Goal: Use online tool/utility: Utilize a website feature to perform a specific function

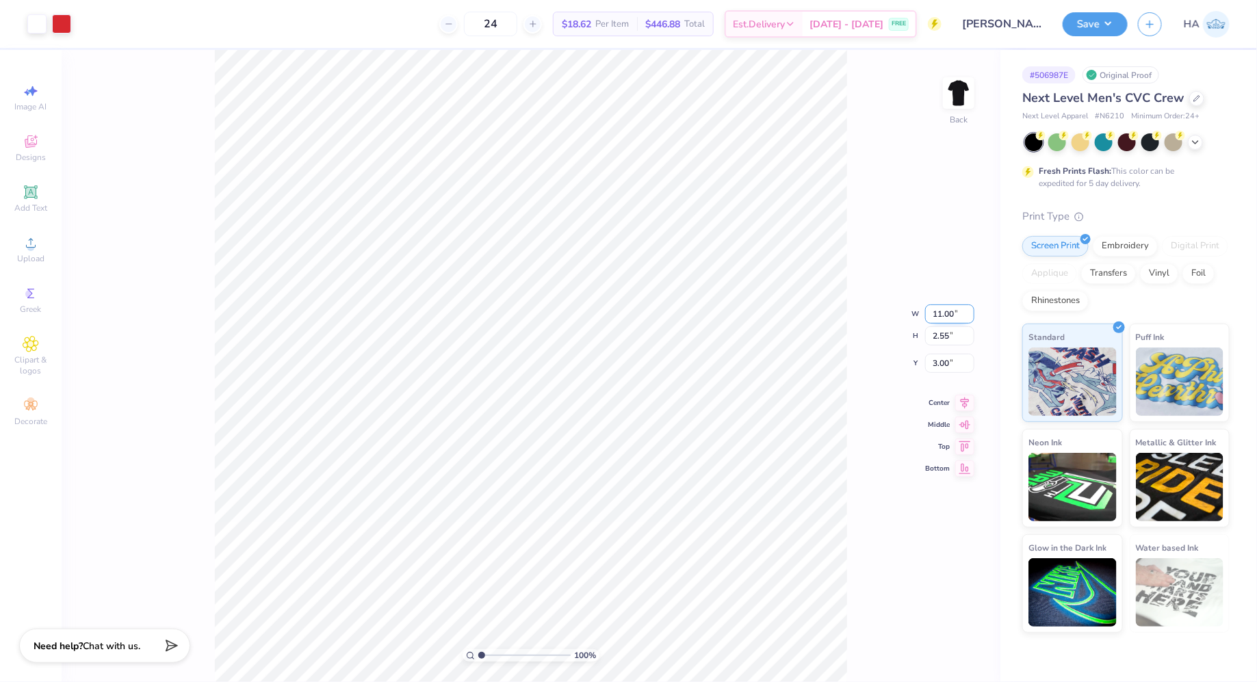
click at [946, 314] on input "11.00" at bounding box center [949, 313] width 49 height 19
type input "3.40"
type input "0.79"
type input "3.88"
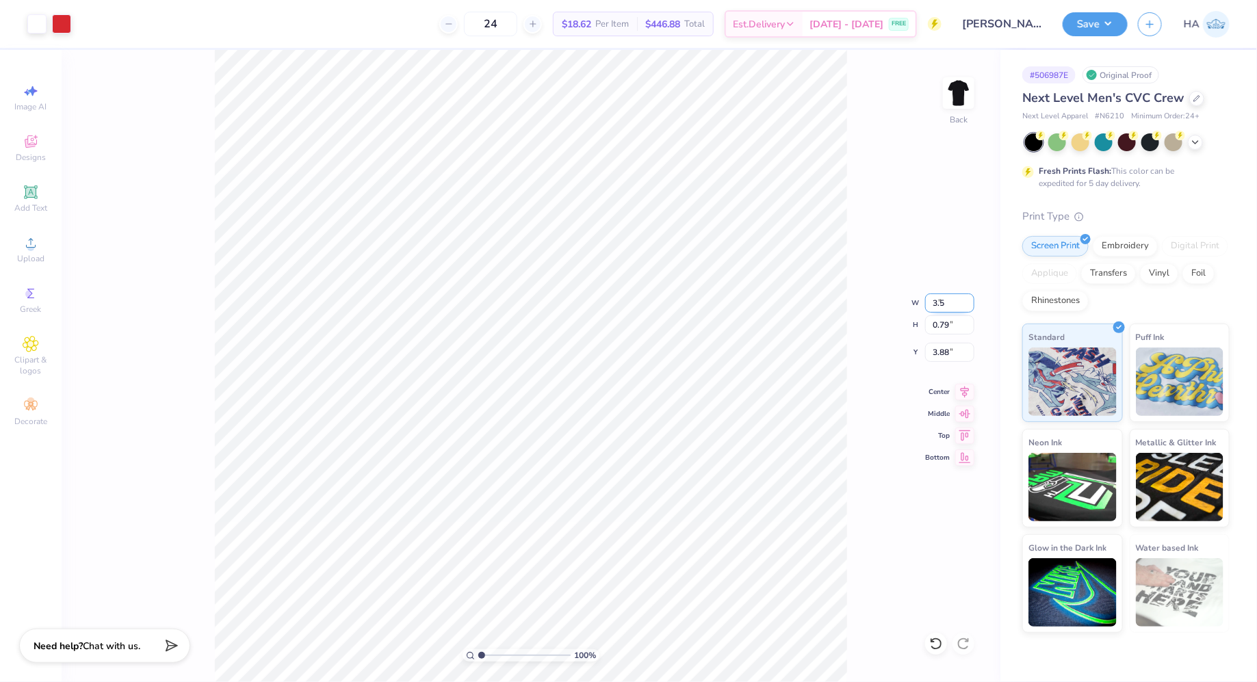
type input "3.50"
type input "0.81"
type input "3.87"
type input "3.00"
click at [1116, 22] on button "Save" at bounding box center [1094, 22] width 65 height 24
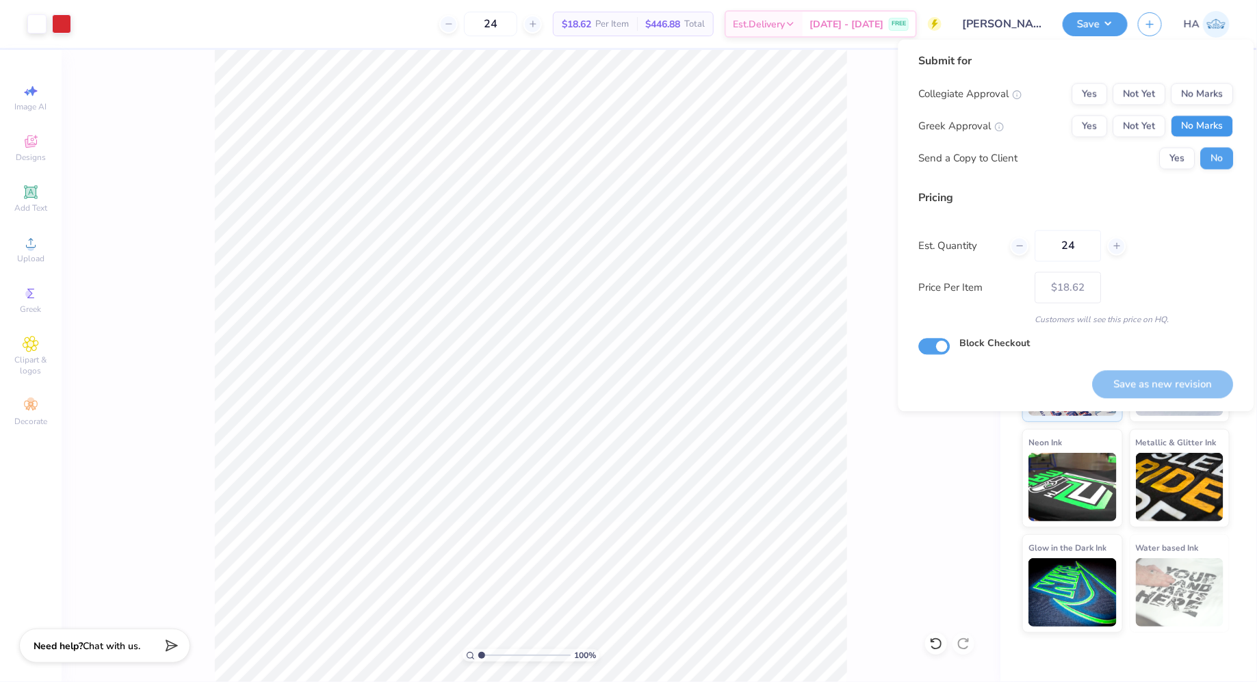
click at [1207, 131] on button "No Marks" at bounding box center [1202, 127] width 62 height 22
click at [1207, 85] on button "No Marks" at bounding box center [1202, 94] width 62 height 22
click at [1172, 154] on button "Yes" at bounding box center [1177, 159] width 36 height 22
click at [1163, 371] on button "Save as new revision" at bounding box center [1162, 384] width 141 height 28
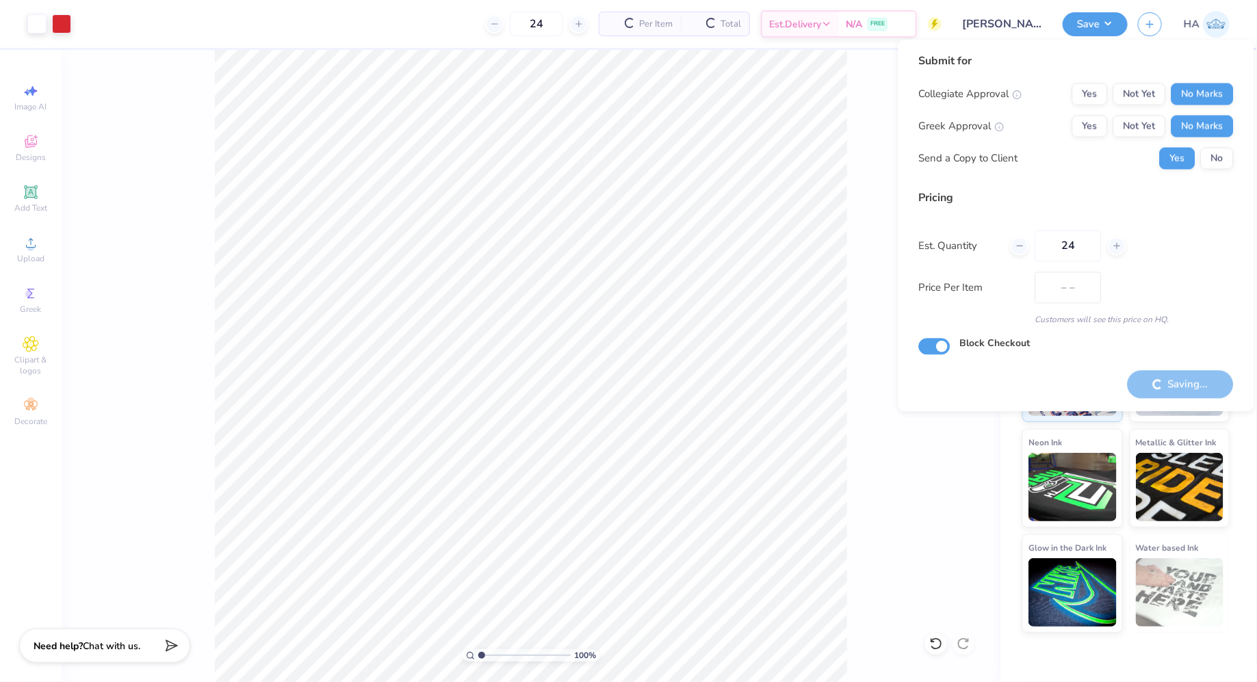
type input "$18.62"
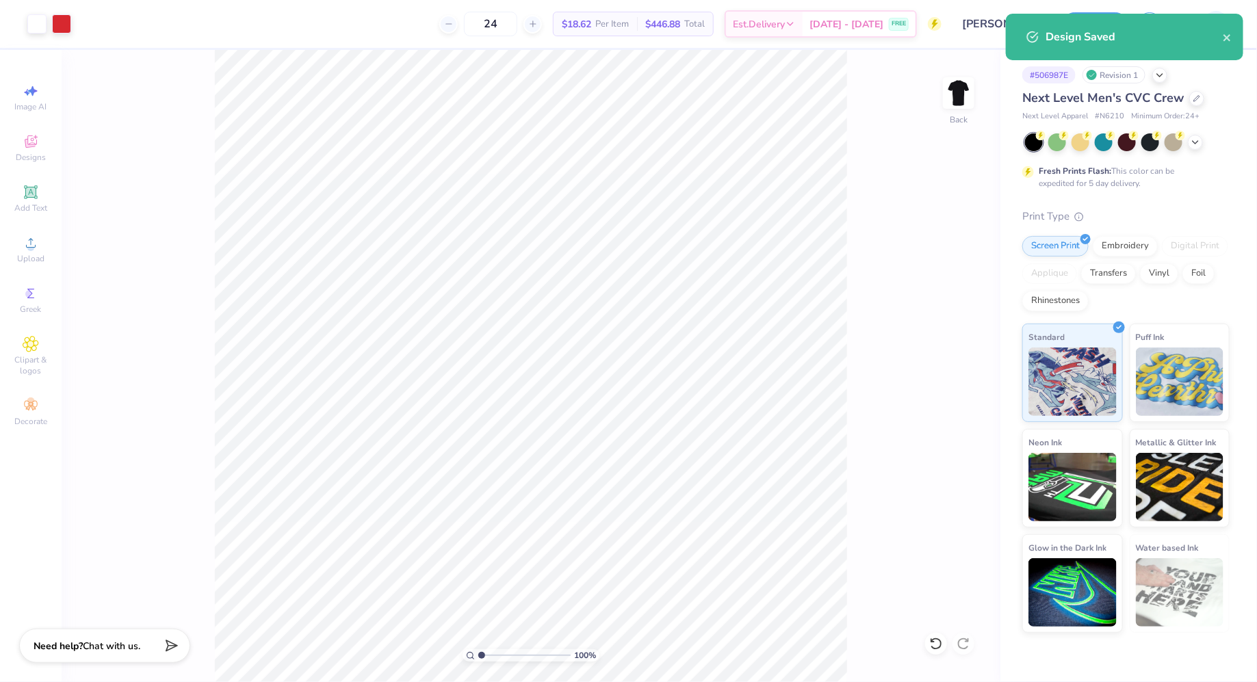
click at [1194, 133] on div at bounding box center [1127, 142] width 205 height 18
click at [1194, 138] on icon at bounding box center [1194, 140] width 11 height 11
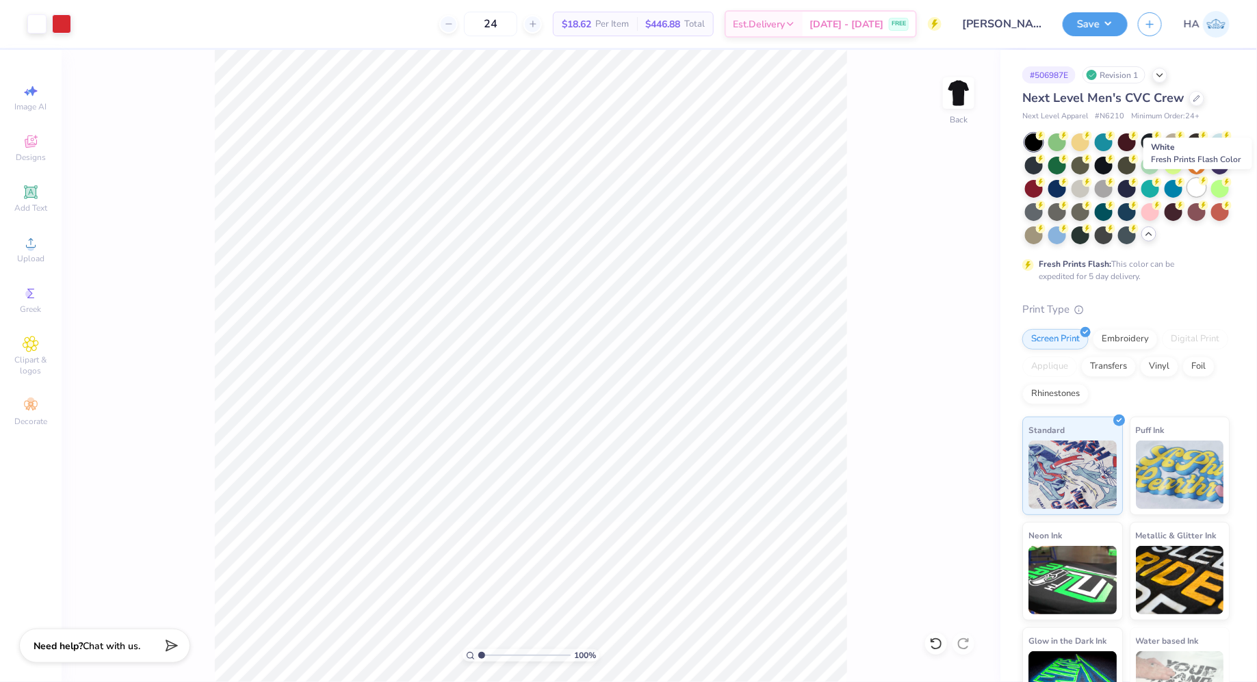
click at [1202, 194] on div at bounding box center [1196, 188] width 18 height 18
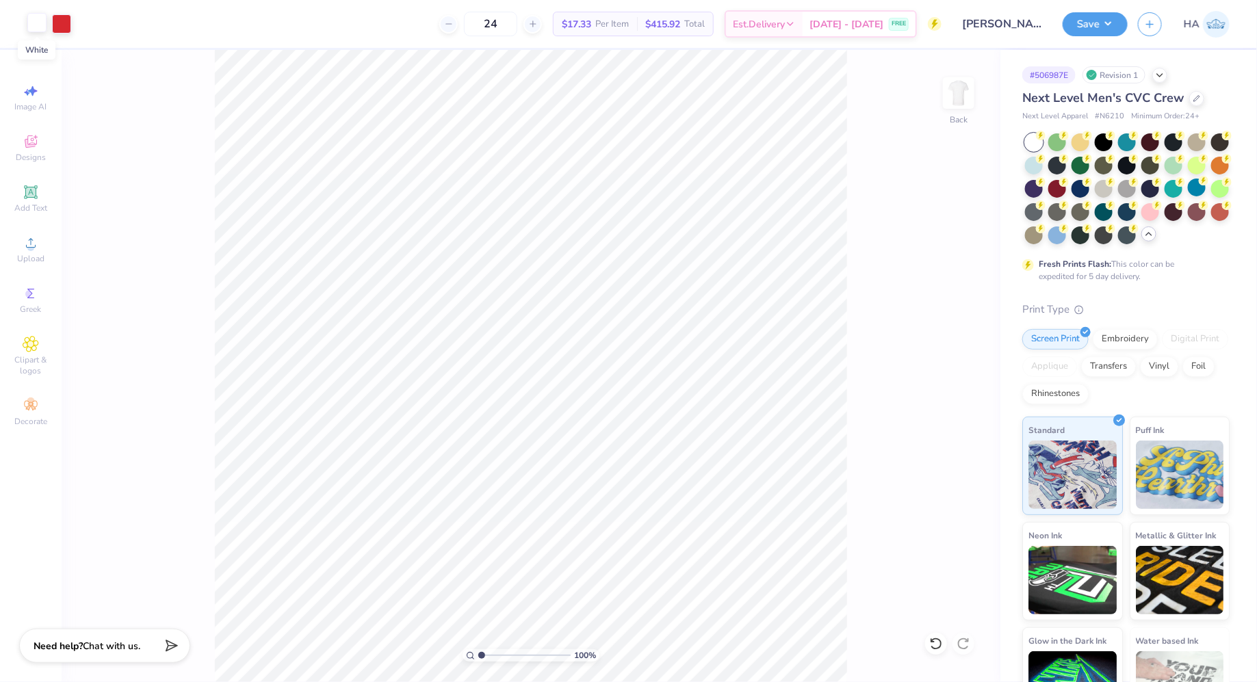
click at [40, 26] on div at bounding box center [36, 22] width 19 height 19
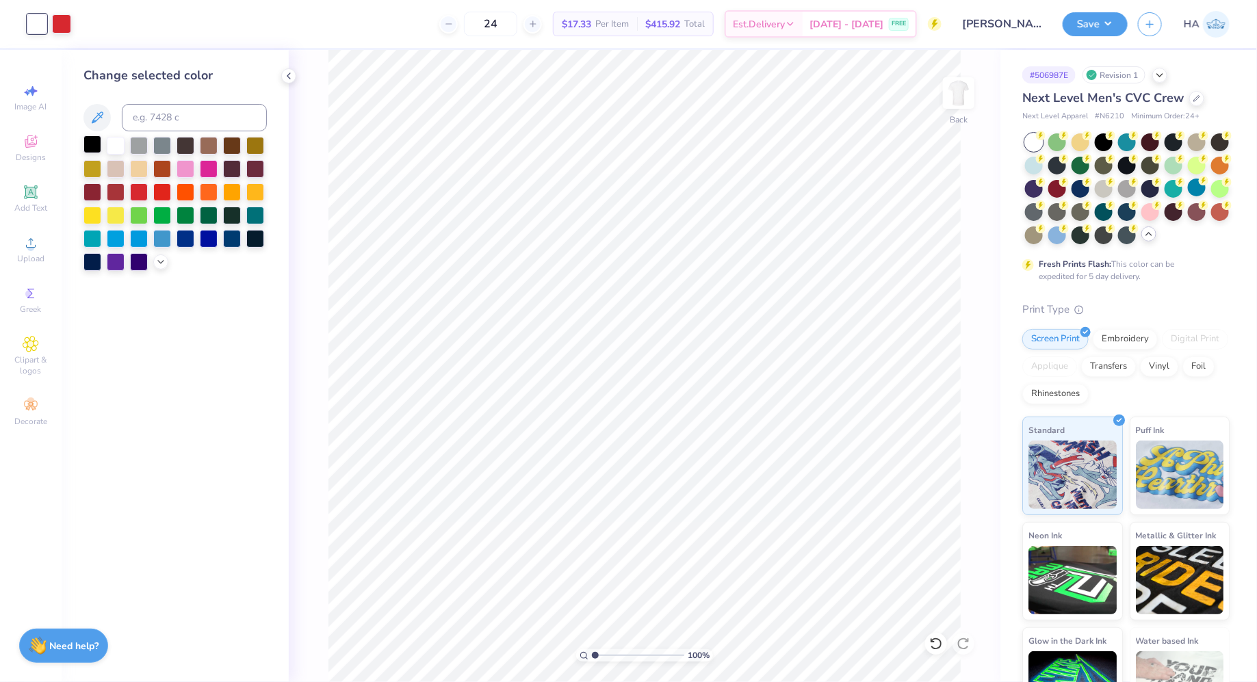
click at [101, 146] on div at bounding box center [92, 144] width 18 height 18
click at [1087, 34] on div "Save" at bounding box center [1094, 24] width 65 height 24
click at [1114, 26] on button "Save" at bounding box center [1094, 22] width 65 height 24
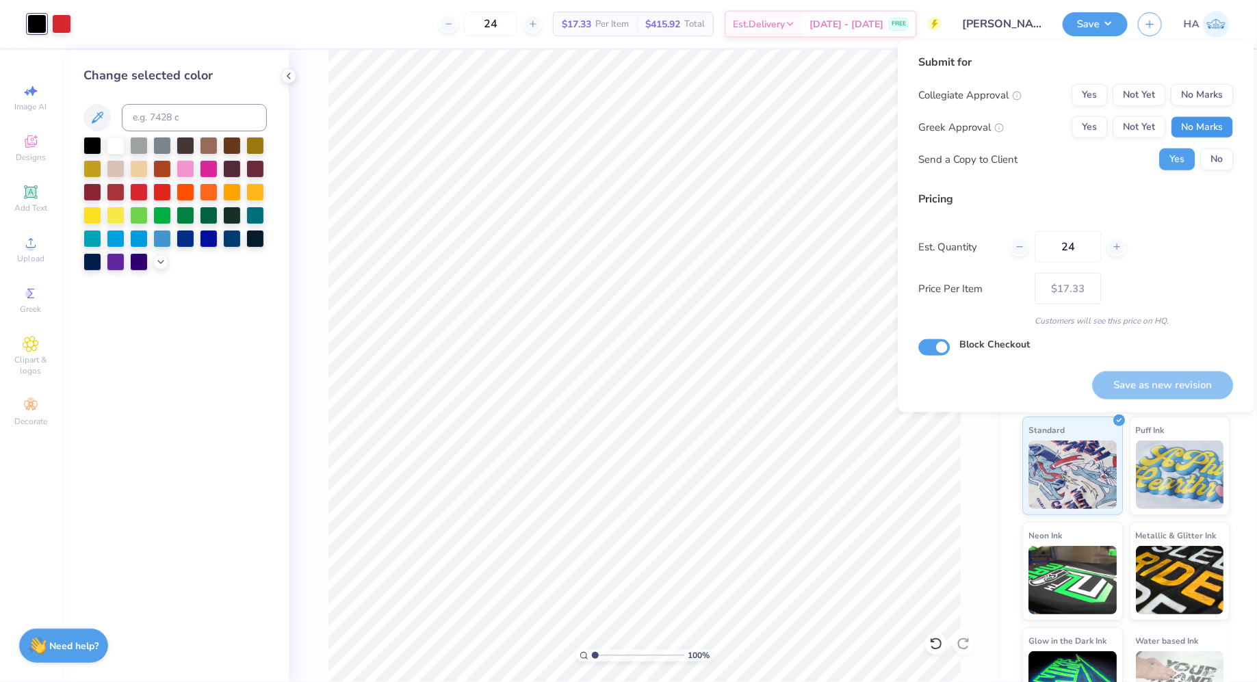
click at [1201, 128] on button "No Marks" at bounding box center [1202, 127] width 62 height 22
click at [1202, 101] on button "No Marks" at bounding box center [1202, 95] width 62 height 22
click at [1138, 380] on button "Save as new revision" at bounding box center [1162, 385] width 141 height 28
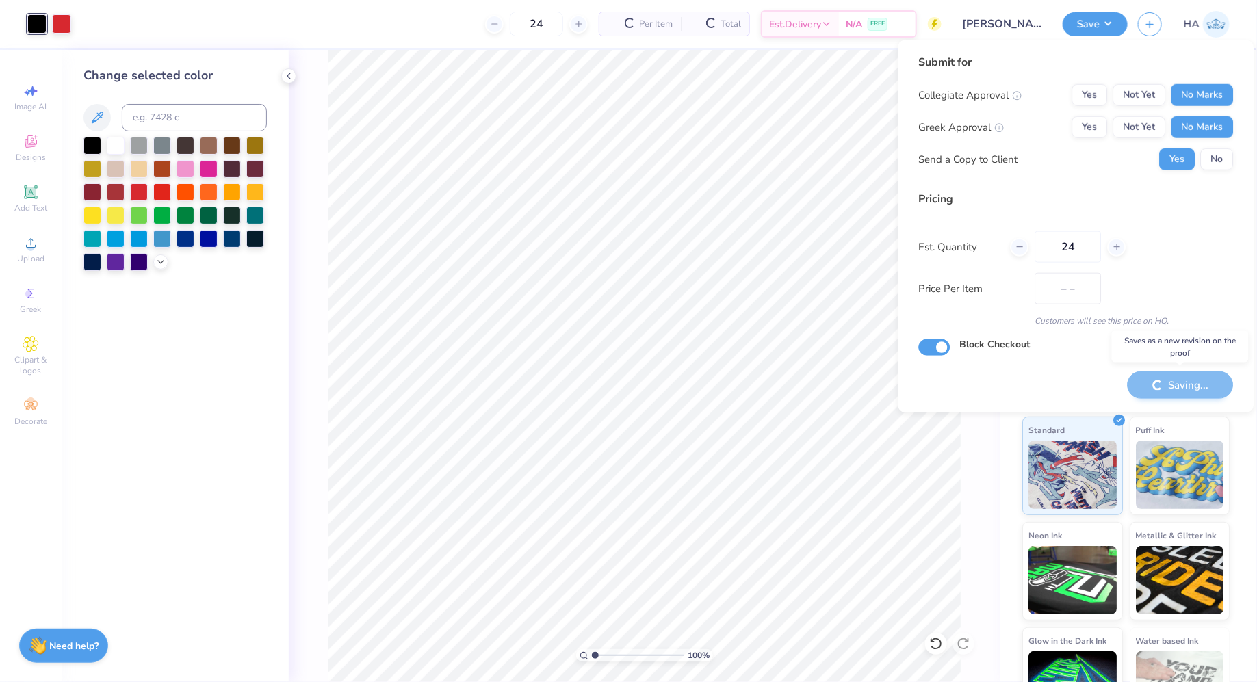
type input "$17.33"
